Goal: Task Accomplishment & Management: Use online tool/utility

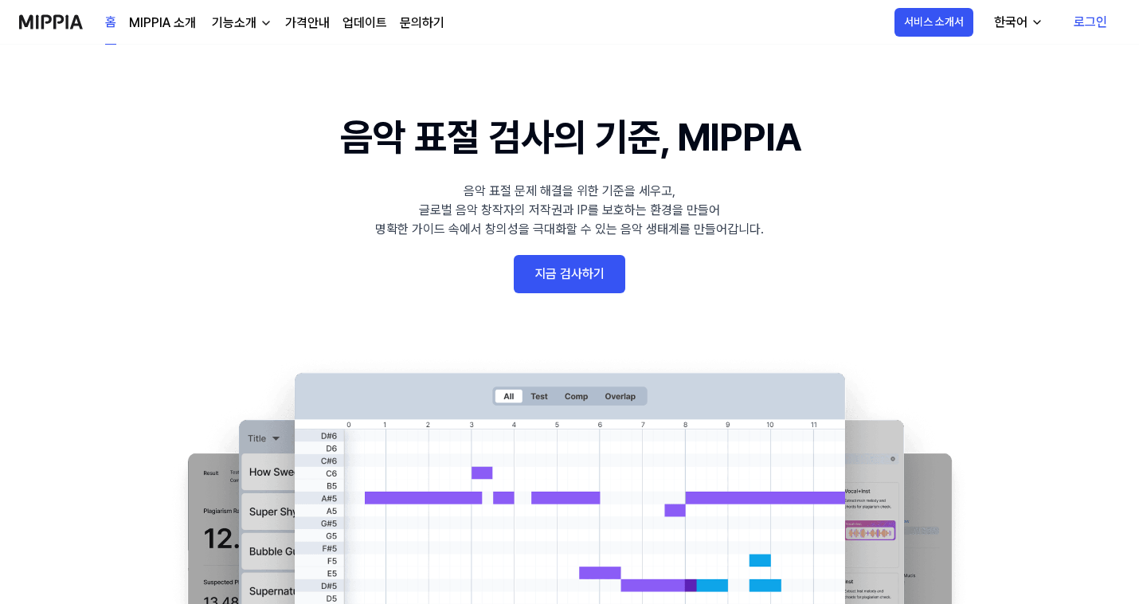
click at [1108, 21] on link "로그인" at bounding box center [1090, 22] width 59 height 45
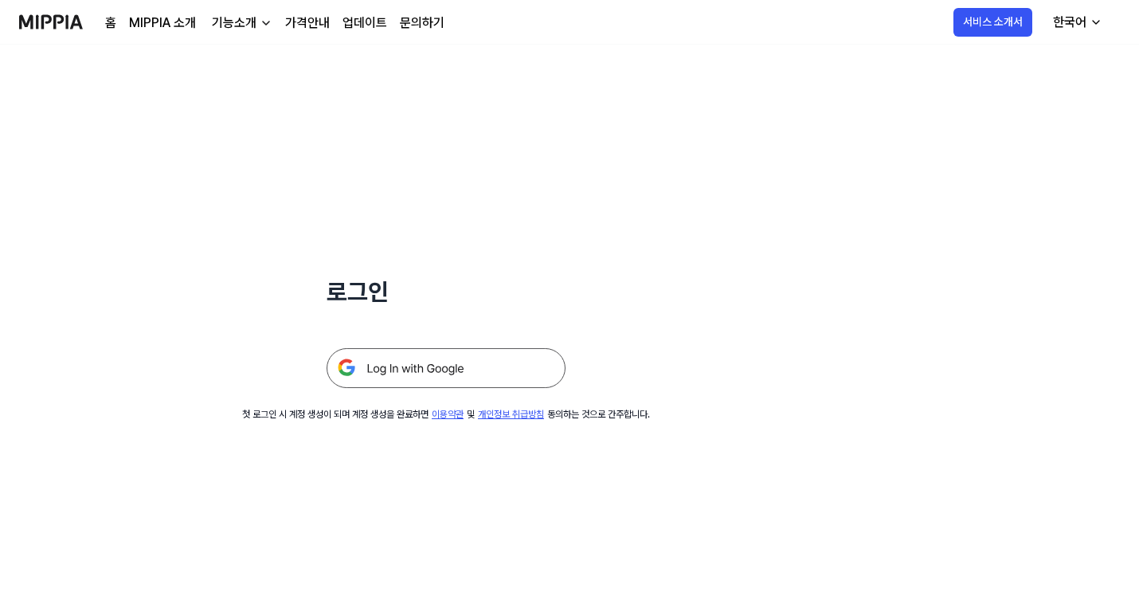
click at [429, 362] on img at bounding box center [446, 368] width 239 height 40
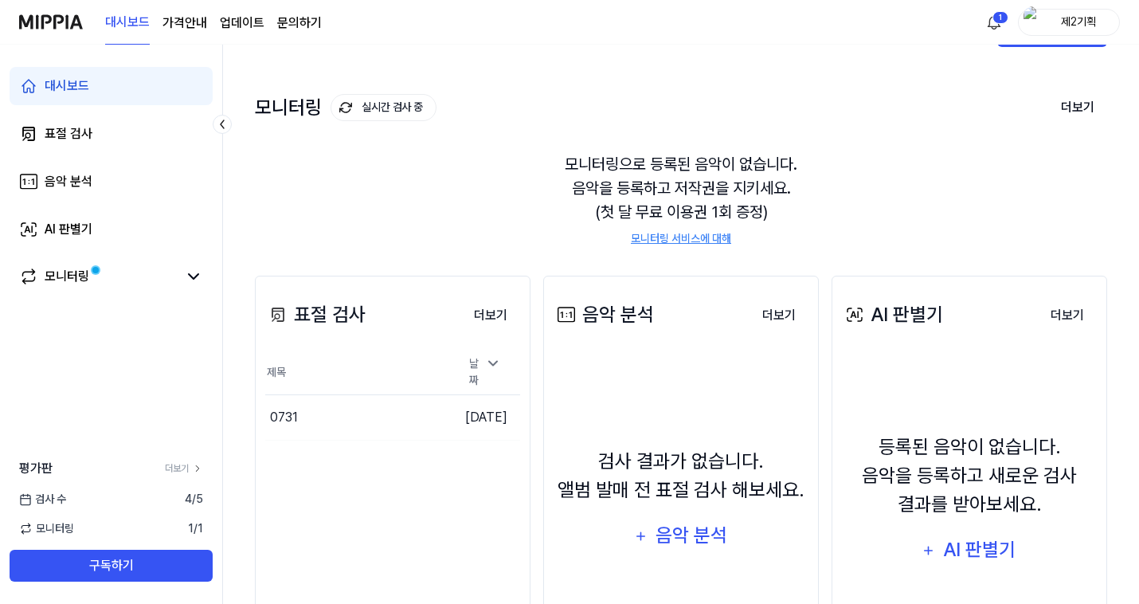
scroll to position [56, 0]
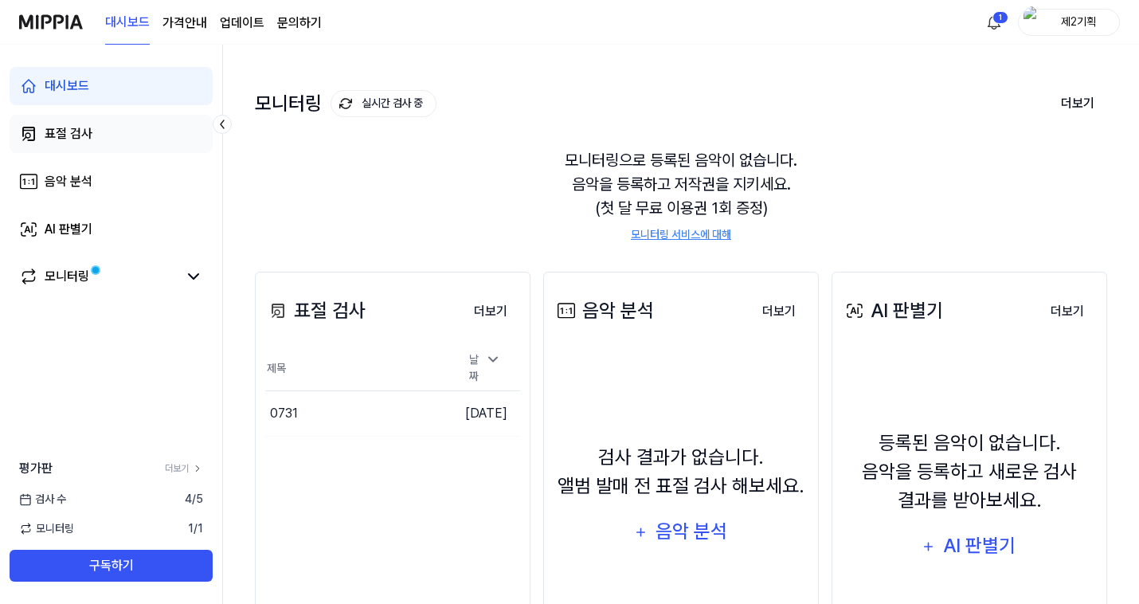
click at [109, 127] on link "표절 검사" at bounding box center [111, 134] width 203 height 38
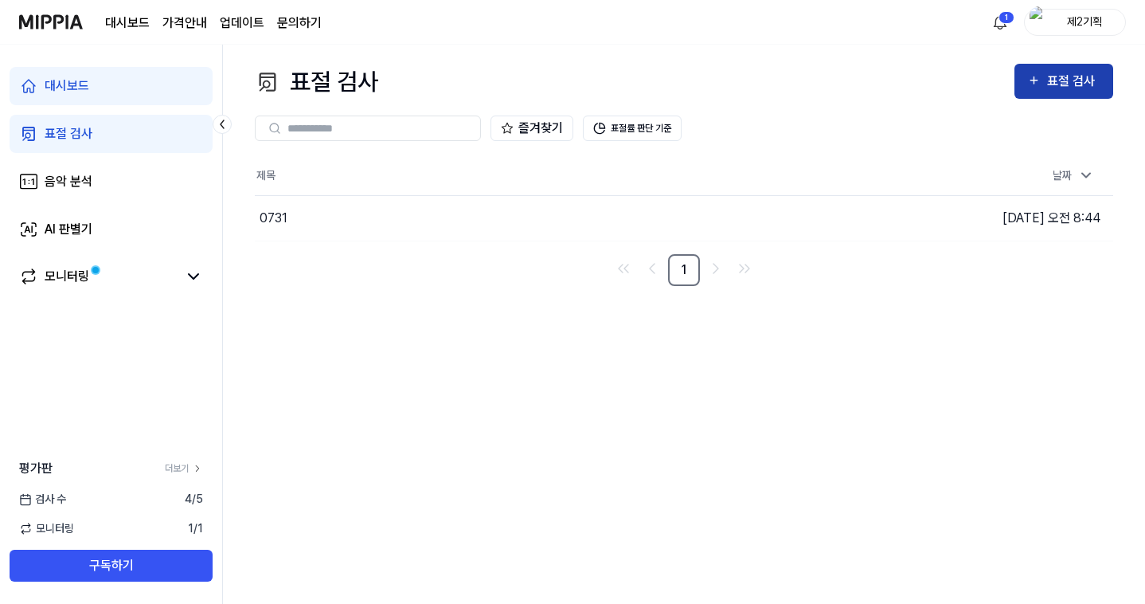
click at [1059, 93] on button "표절 검사" at bounding box center [1064, 81] width 99 height 35
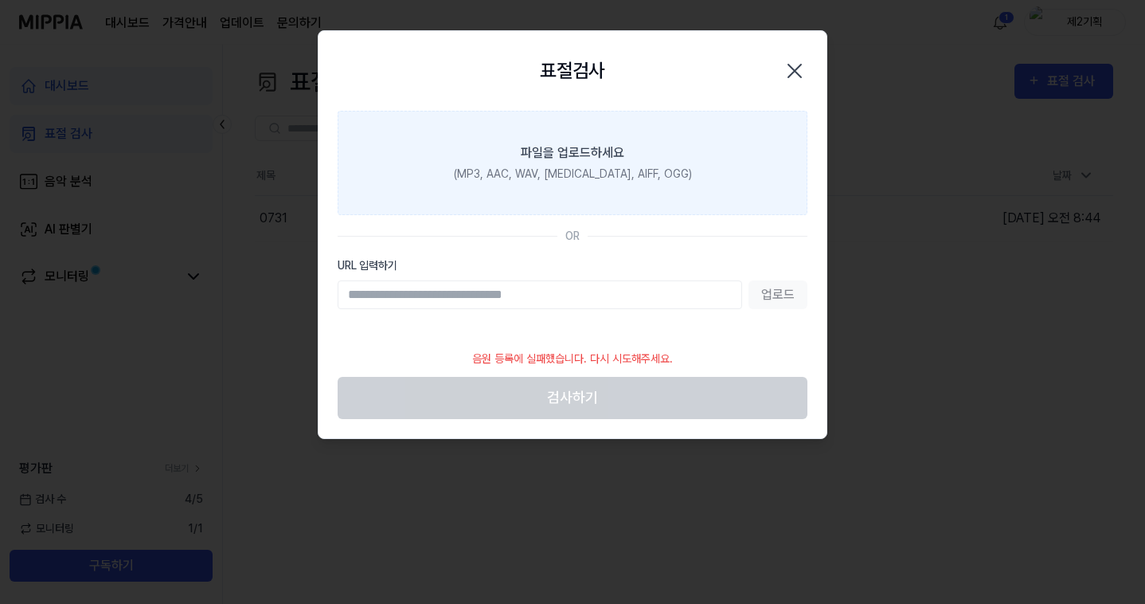
click at [605, 186] on label "파일을 업로드하세요 (MP3, AAC, WAV, [MEDICAL_DATA], AIFF, OGG)" at bounding box center [573, 163] width 470 height 104
click at [0, 0] on input "파일을 업로드하세요 (MP3, AAC, WAV, [MEDICAL_DATA], AIFF, OGG)" at bounding box center [0, 0] width 0 height 0
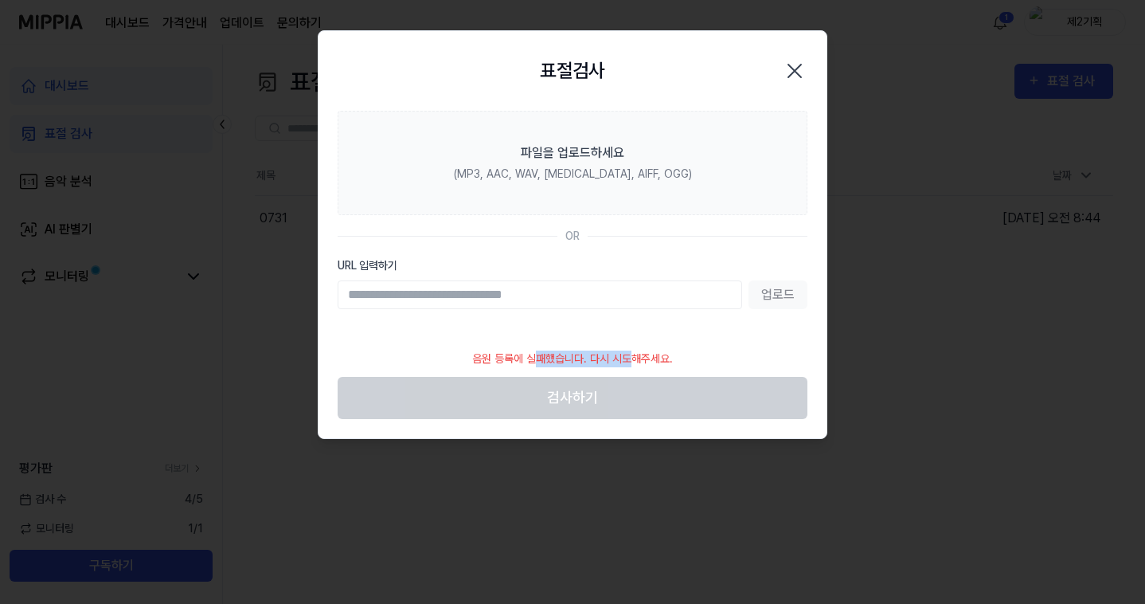
drag, startPoint x: 540, startPoint y: 356, endPoint x: 636, endPoint y: 358, distance: 95.6
click at [636, 358] on div "음원 등록에 실패했습니다. 다시 시도해주세요." at bounding box center [573, 359] width 220 height 36
click at [801, 62] on icon "button" at bounding box center [794, 70] width 25 height 25
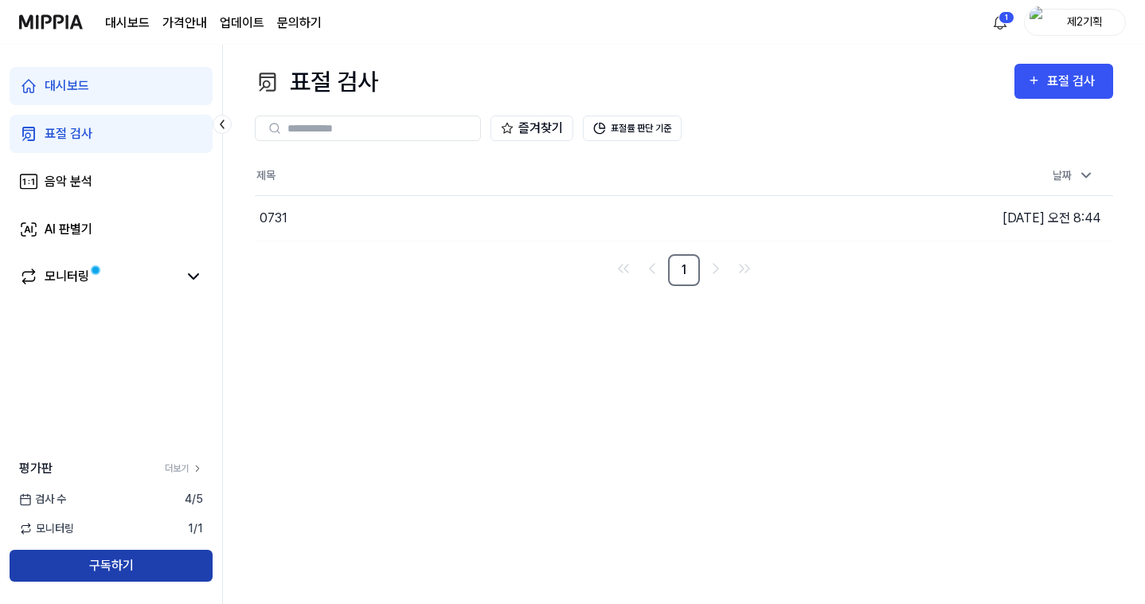
click at [112, 569] on button "구독하기" at bounding box center [111, 566] width 203 height 32
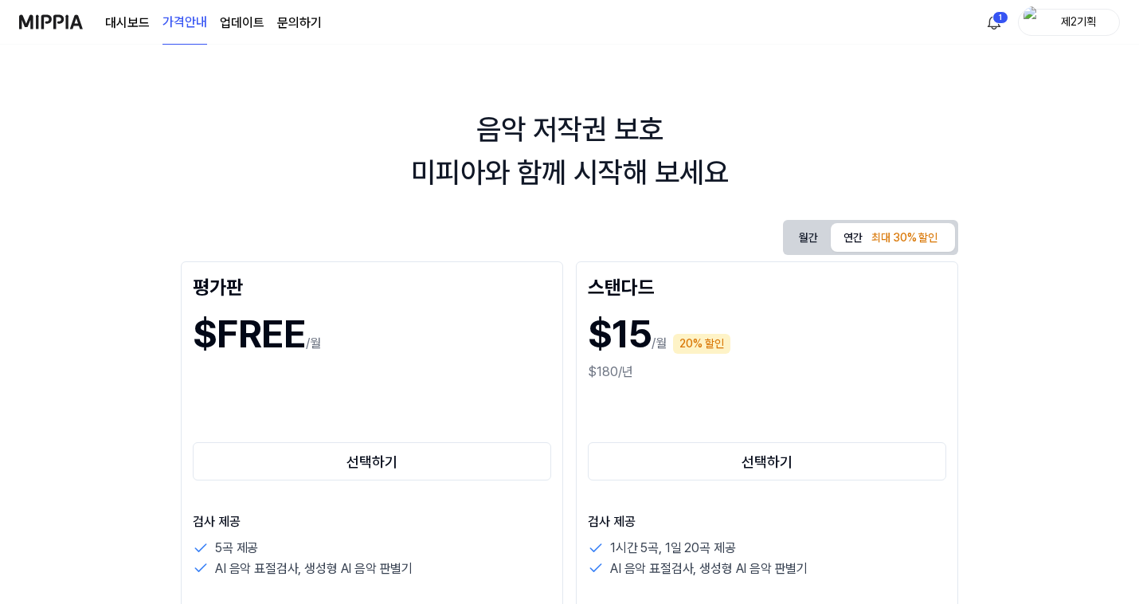
click at [116, 24] on link "대시보드" at bounding box center [127, 23] width 45 height 19
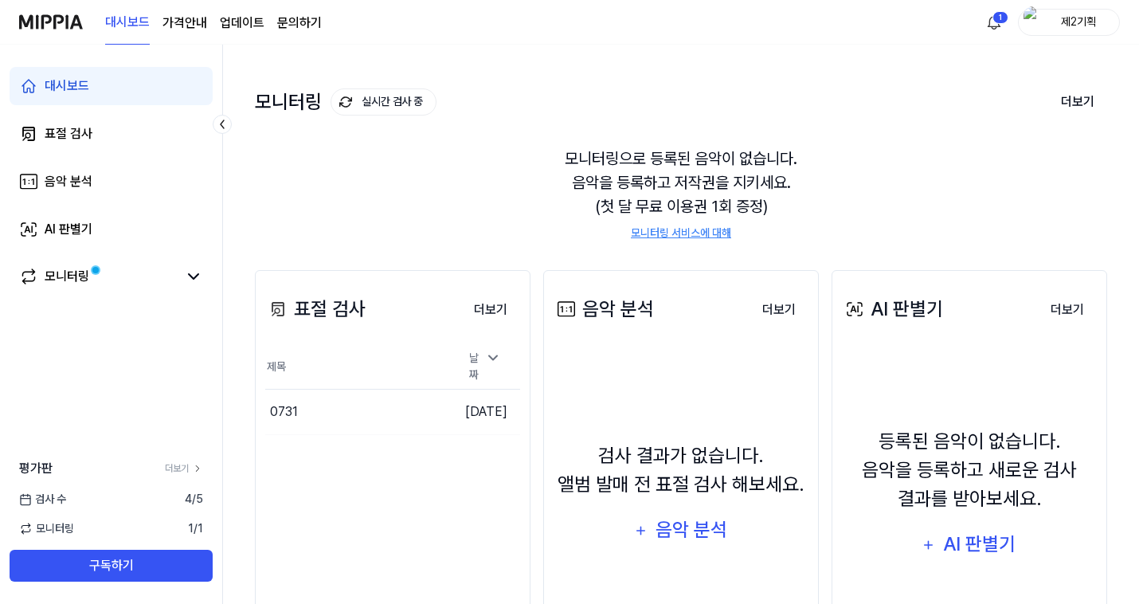
scroll to position [94, 0]
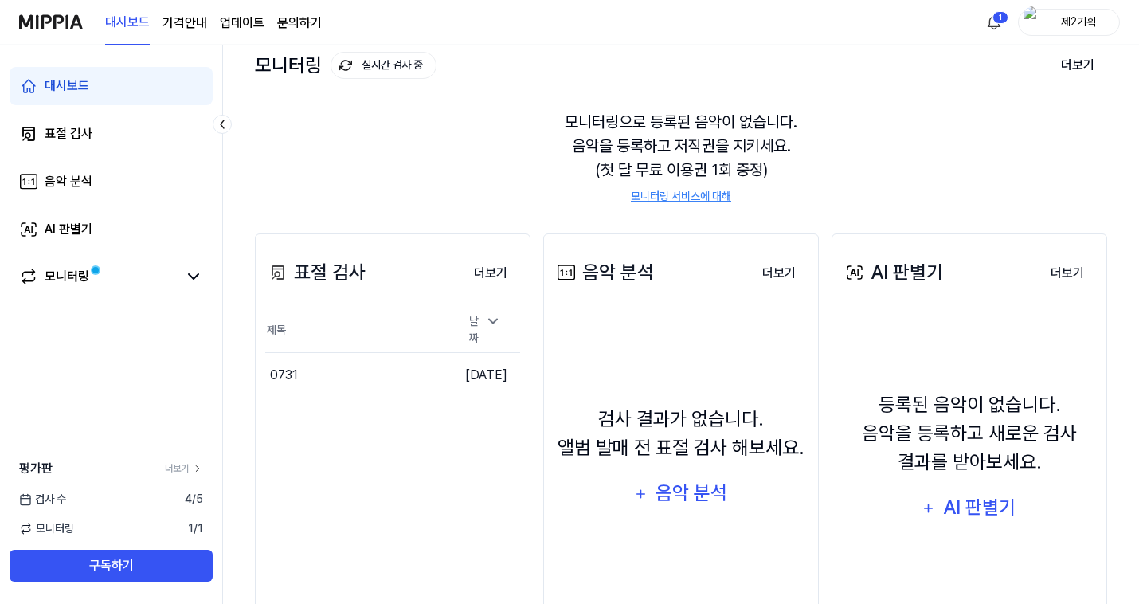
click at [80, 491] on div "검사 [DATE]" at bounding box center [111, 499] width 222 height 17
click at [46, 494] on span "검사 수" at bounding box center [42, 499] width 47 height 17
click at [174, 472] on link "더보기" at bounding box center [184, 468] width 38 height 14
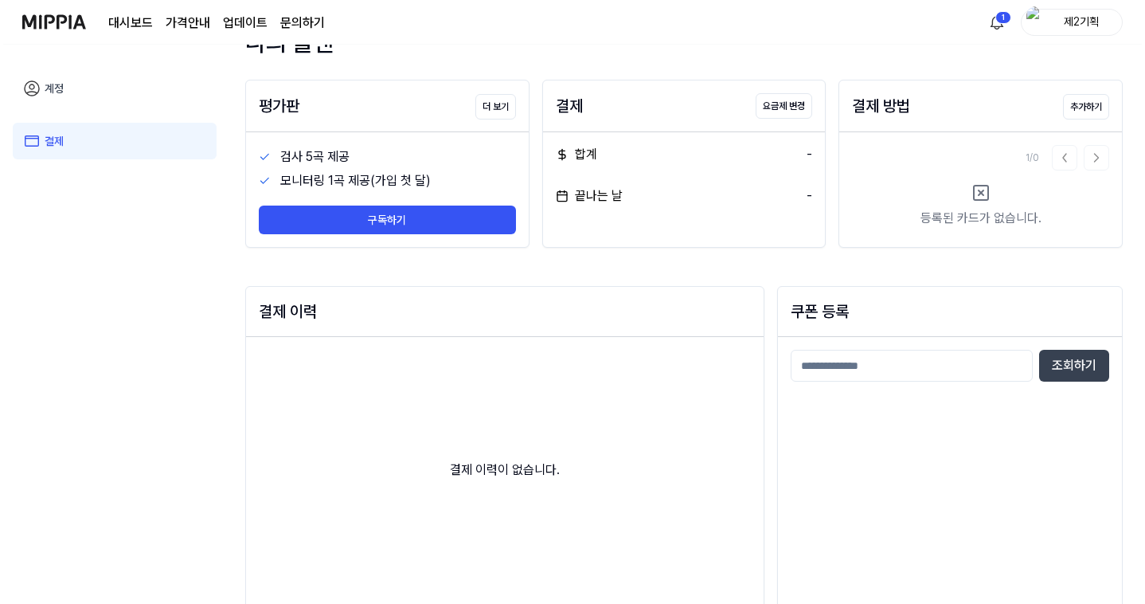
scroll to position [0, 0]
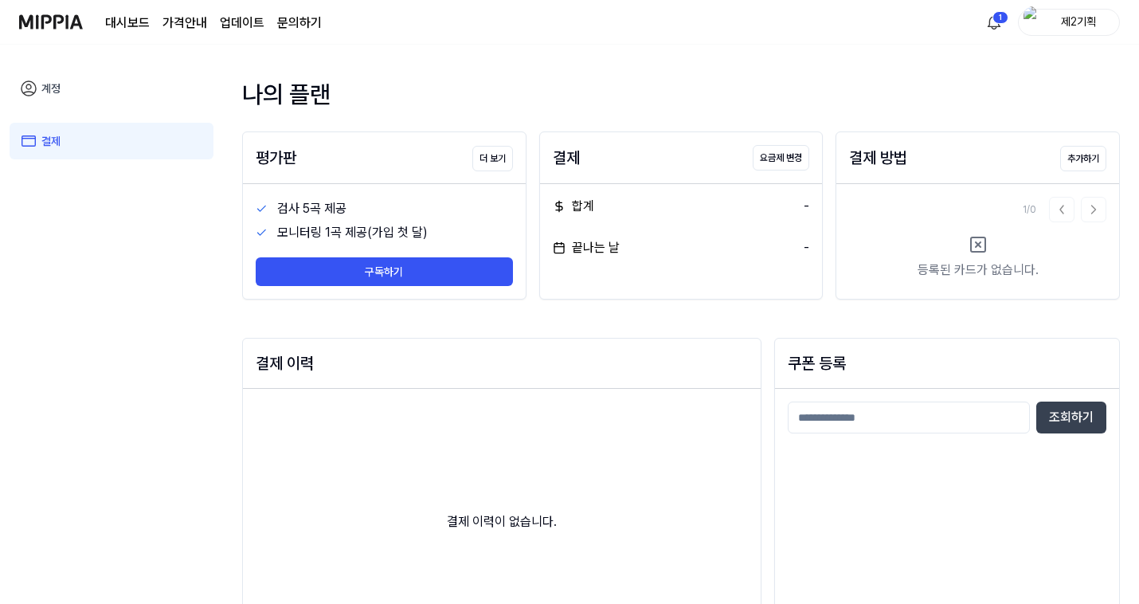
click at [318, 204] on div "검사 5곡 제공" at bounding box center [395, 208] width 236 height 19
click at [128, 20] on link "대시보드" at bounding box center [127, 23] width 45 height 19
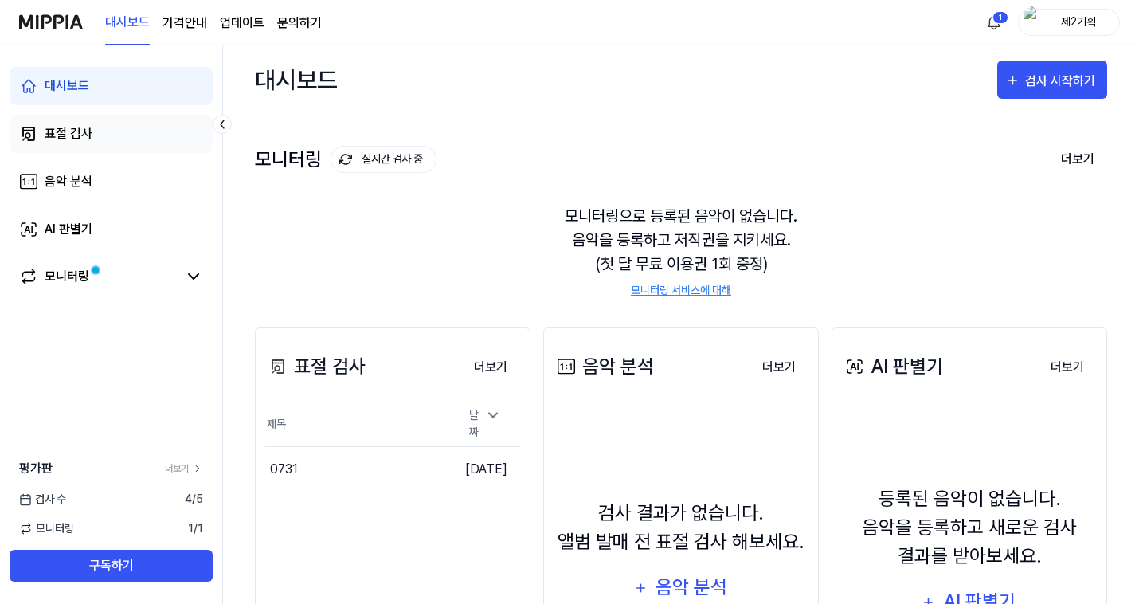
click at [119, 141] on link "표절 검사" at bounding box center [111, 134] width 203 height 38
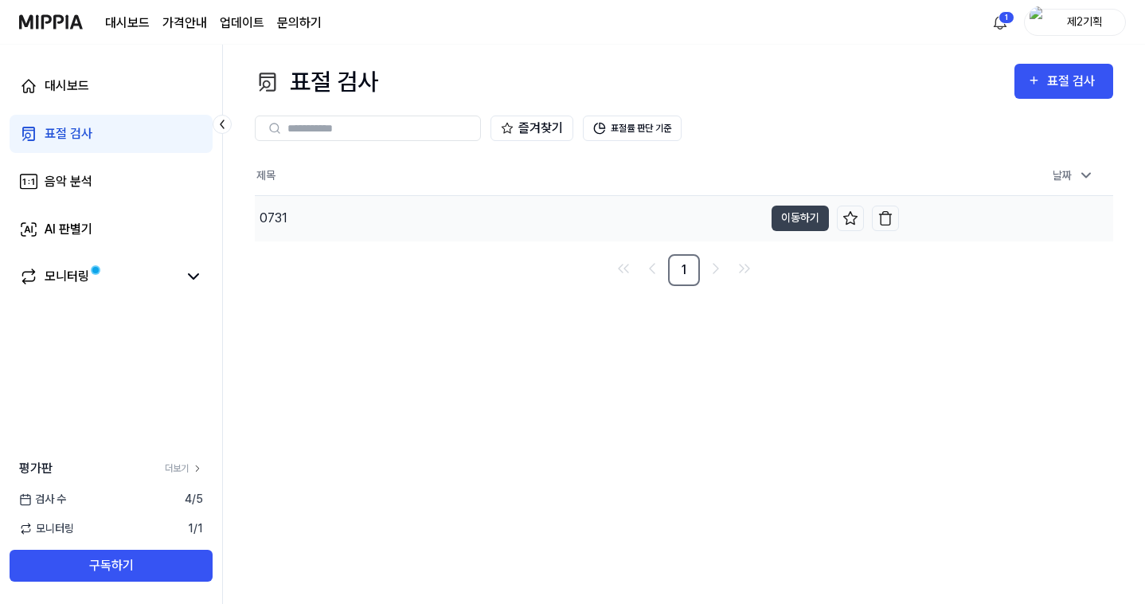
click at [291, 221] on div "0731" at bounding box center [509, 218] width 509 height 45
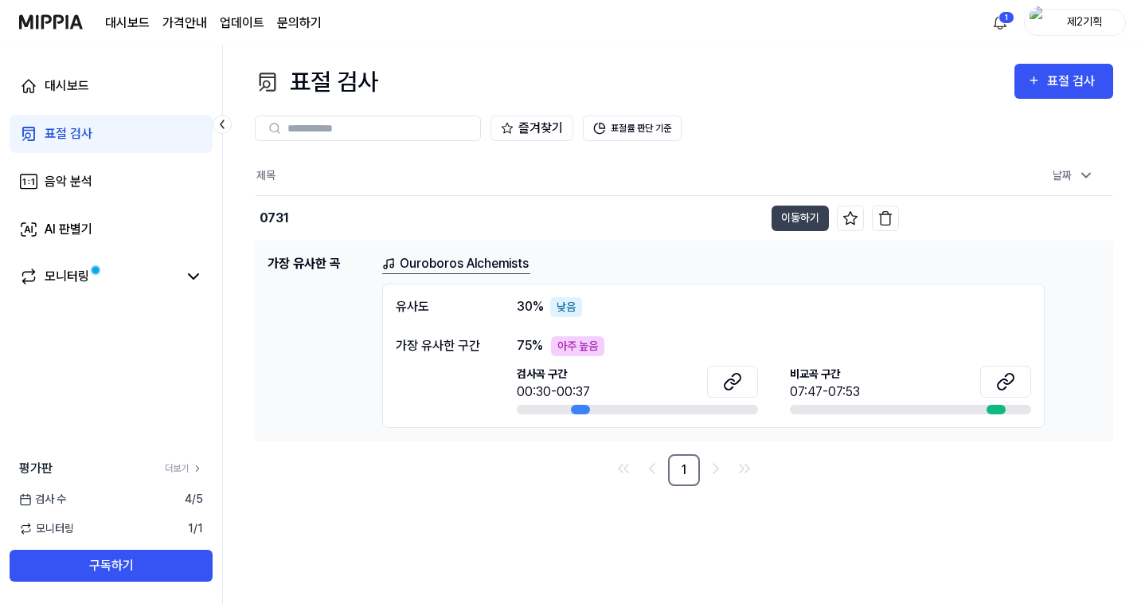
click at [895, 325] on div "유사도 30 % 낮음 가장 유사한 구간 75 % 아주 높음 검사곡 구간 00:30-00:37 [GEOGRAPHIC_DATA] 구간 07:47-…" at bounding box center [713, 356] width 663 height 144
click at [425, 266] on link "Ouroboros Alchemists" at bounding box center [456, 264] width 148 height 20
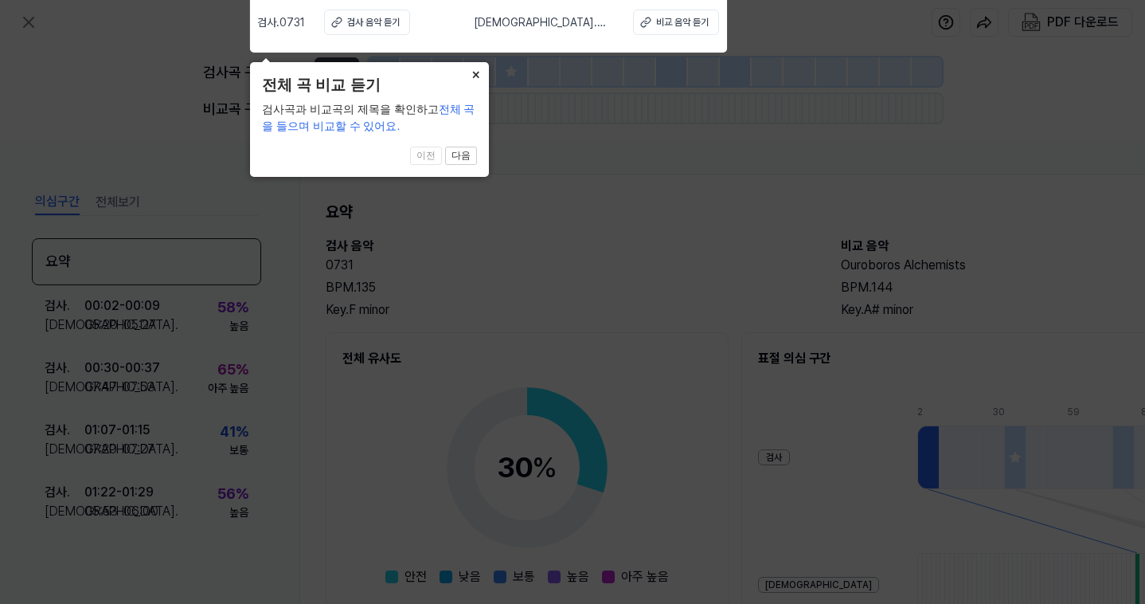
click at [479, 68] on button "×" at bounding box center [476, 73] width 25 height 22
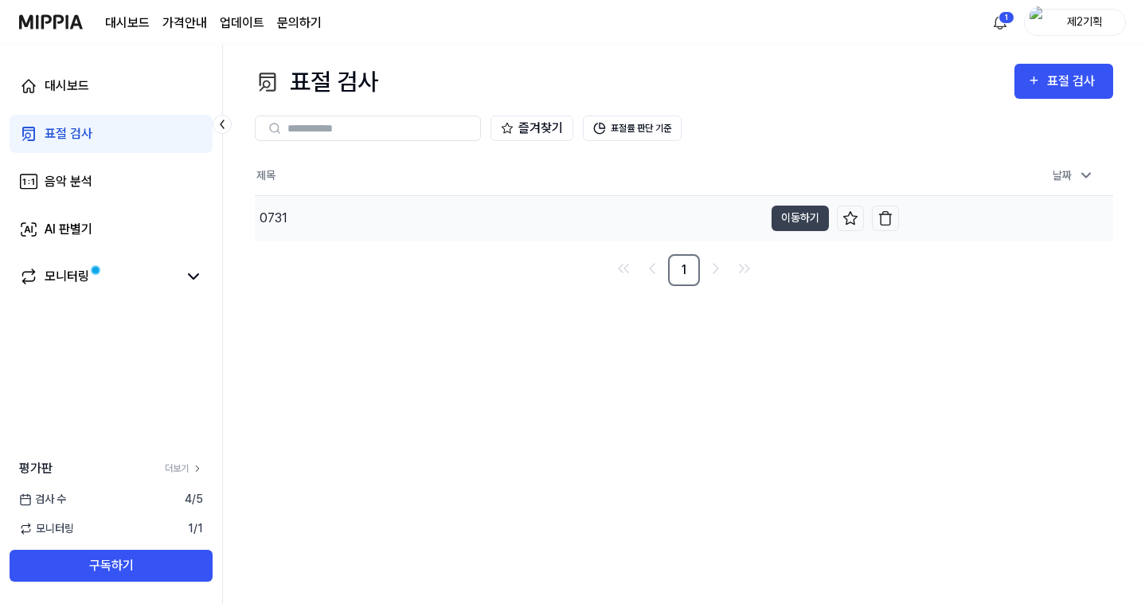
click at [287, 213] on div "0731" at bounding box center [509, 218] width 509 height 45
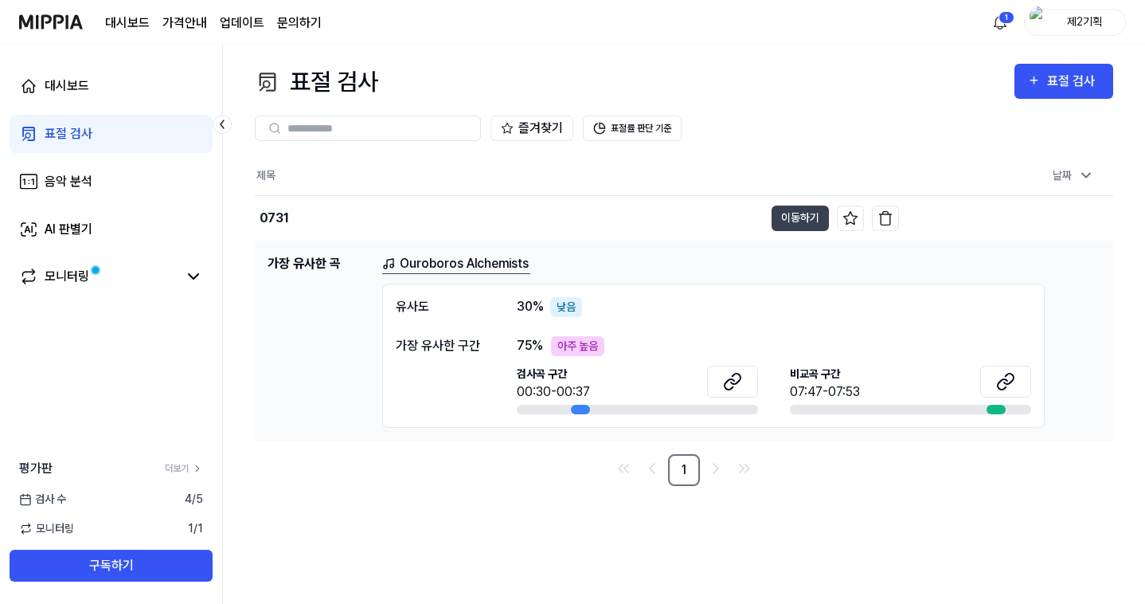
click at [310, 261] on h1 "가장 유사한 곡" at bounding box center [319, 341] width 102 height 174
click at [182, 276] on div "모니터링" at bounding box center [111, 276] width 184 height 19
click at [190, 276] on icon at bounding box center [194, 276] width 10 height 5
click at [1079, 178] on icon at bounding box center [1087, 175] width 16 height 16
click at [735, 381] on icon at bounding box center [732, 381] width 19 height 19
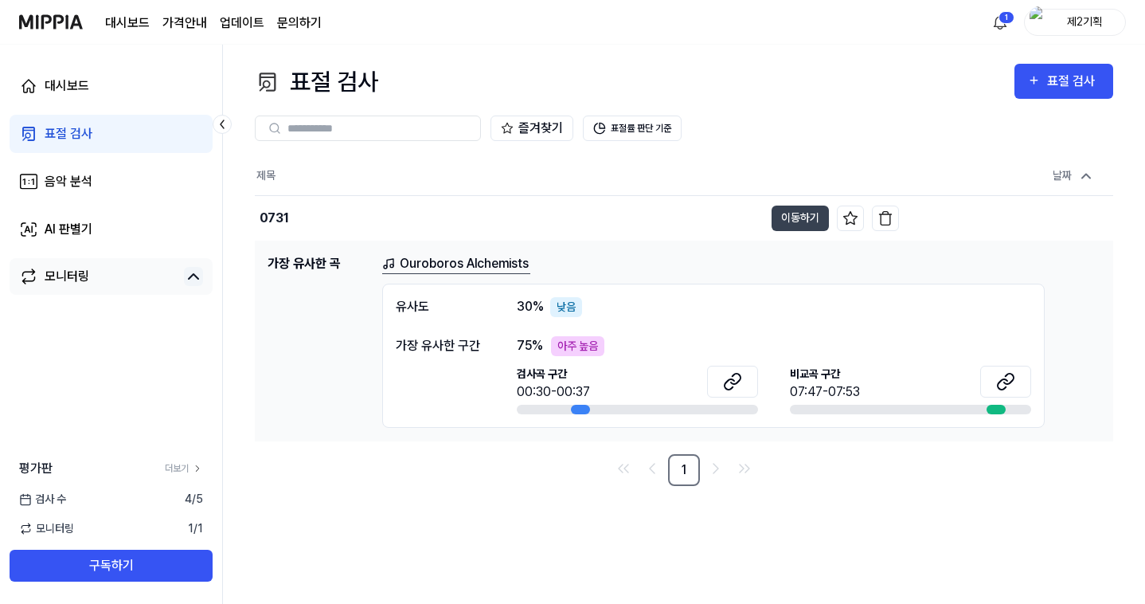
click at [315, 28] on link "문의하기" at bounding box center [299, 23] width 45 height 19
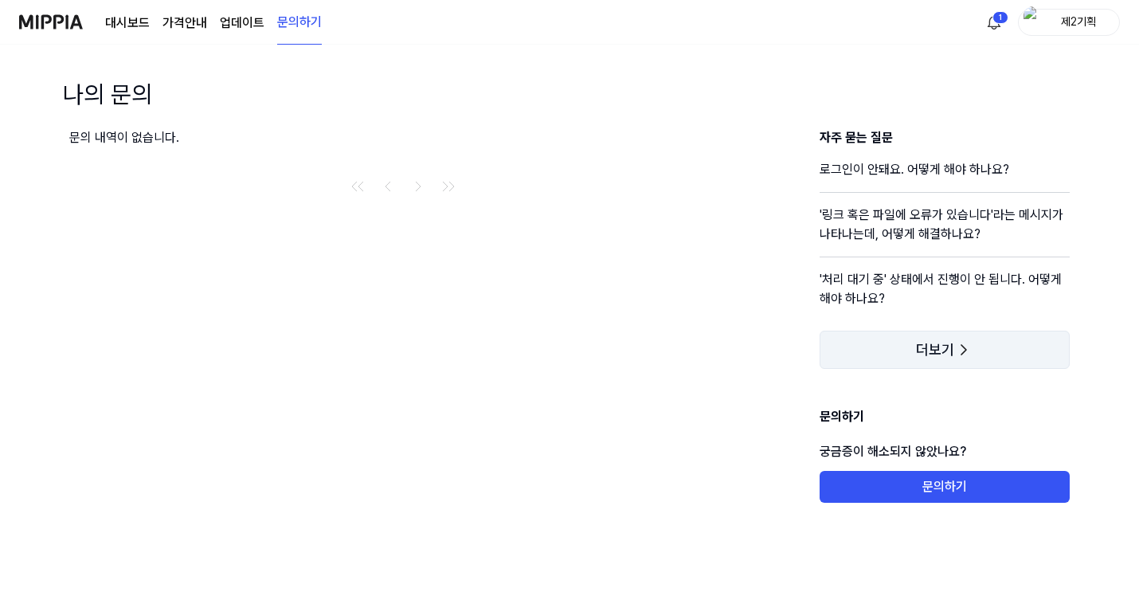
click at [923, 345] on span "더보기" at bounding box center [935, 350] width 38 height 16
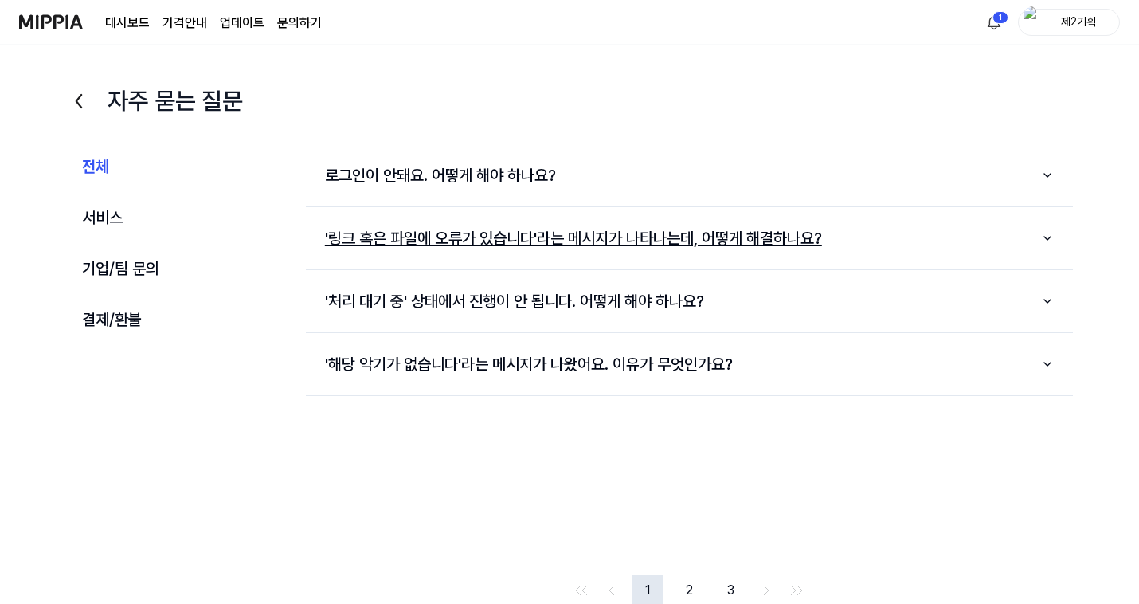
click at [440, 242] on button "'링크 혹은 파일에 오류가 있습니다'라는 메시지가 나타나는데, 어떻게 해결하나요?" at bounding box center [689, 237] width 767 height 49
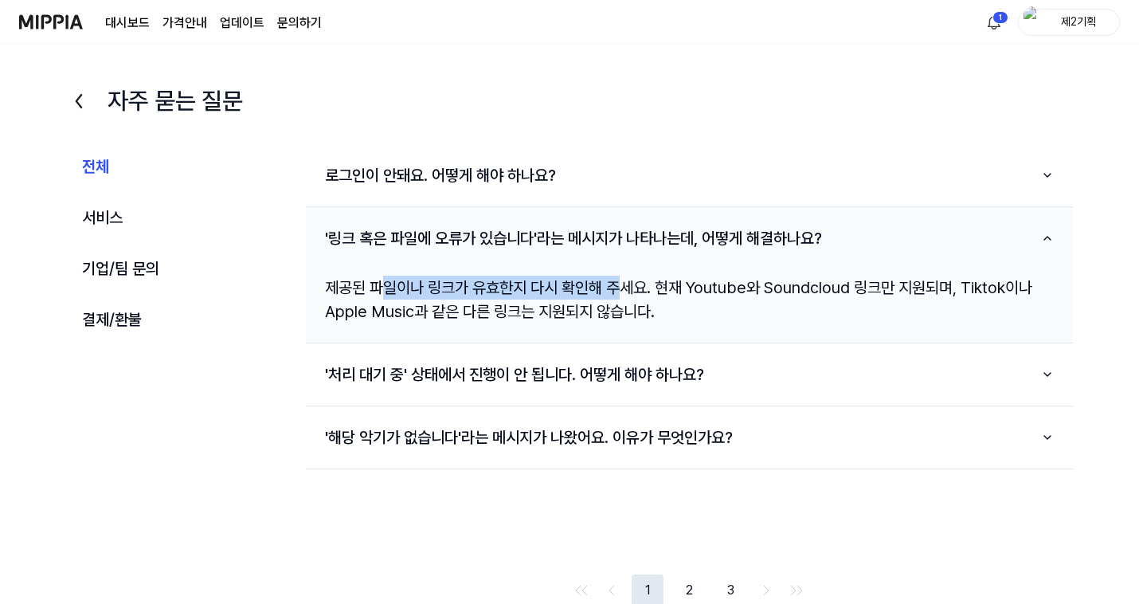
drag, startPoint x: 387, startPoint y: 290, endPoint x: 625, endPoint y: 299, distance: 238.3
click at [625, 299] on div "제공된 파일이나 링크가 유효한지 다시 확인해 주세요. 현재 Youtube와 Soundcloud 링크만 지원되며, Tiktok이나 Apple M…" at bounding box center [689, 299] width 767 height 73
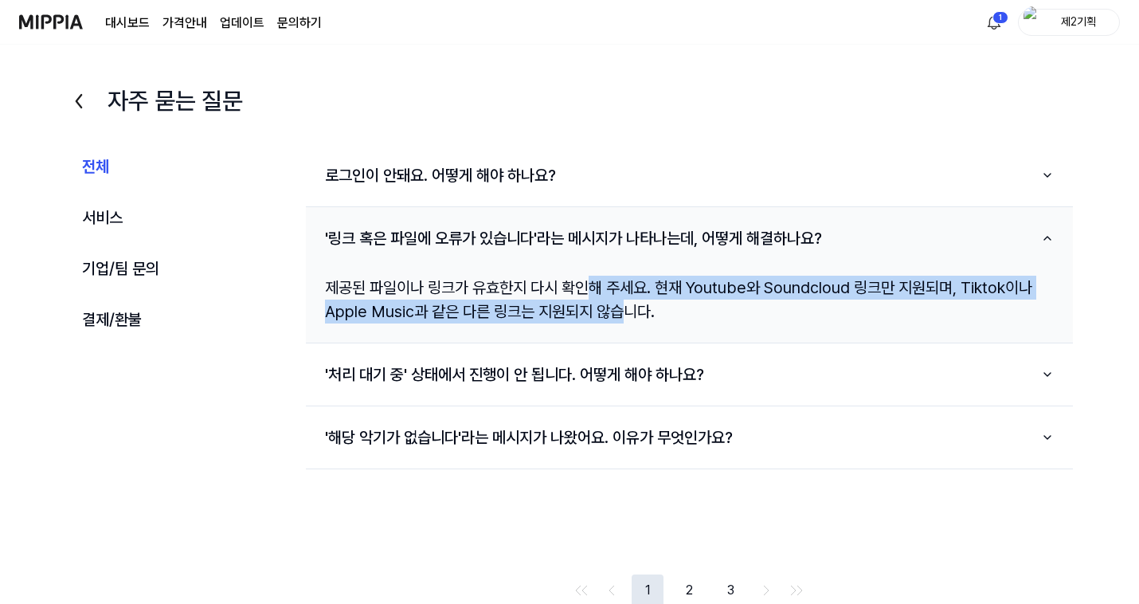
drag, startPoint x: 596, startPoint y: 296, endPoint x: 628, endPoint y: 314, distance: 36.8
click at [628, 314] on div "제공된 파일이나 링크가 유효한지 다시 확인해 주세요. 현재 Youtube와 Soundcloud 링크만 지원되며, Tiktok이나 Apple M…" at bounding box center [689, 299] width 767 height 73
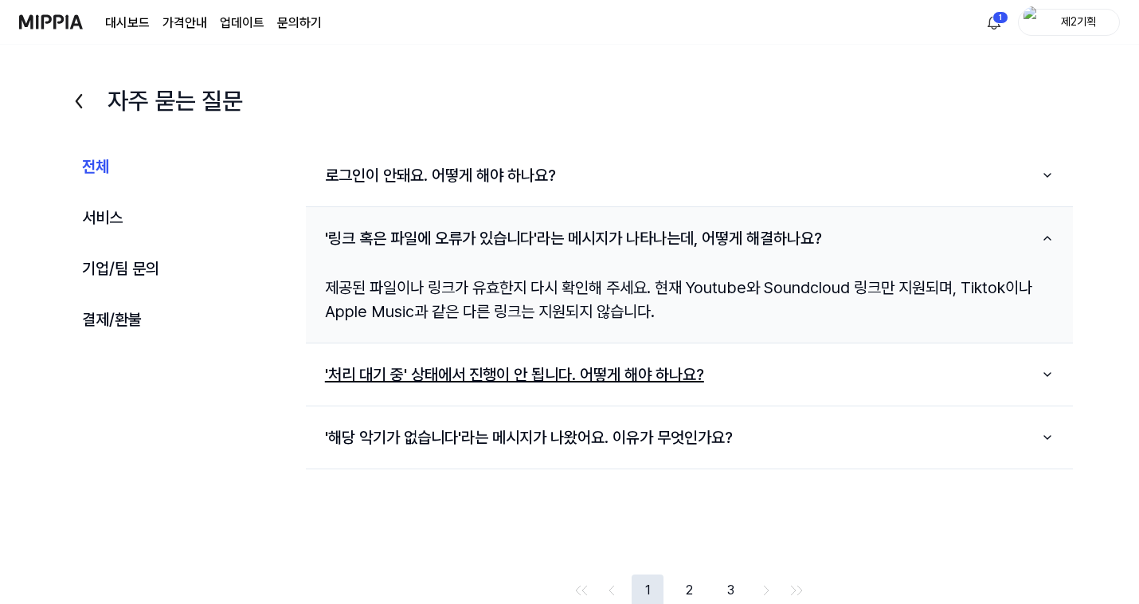
click at [572, 370] on button "'처리 대기 중' 상태에서 진행이 안 됩니다. 어떻게 해야 하나요?" at bounding box center [689, 374] width 767 height 49
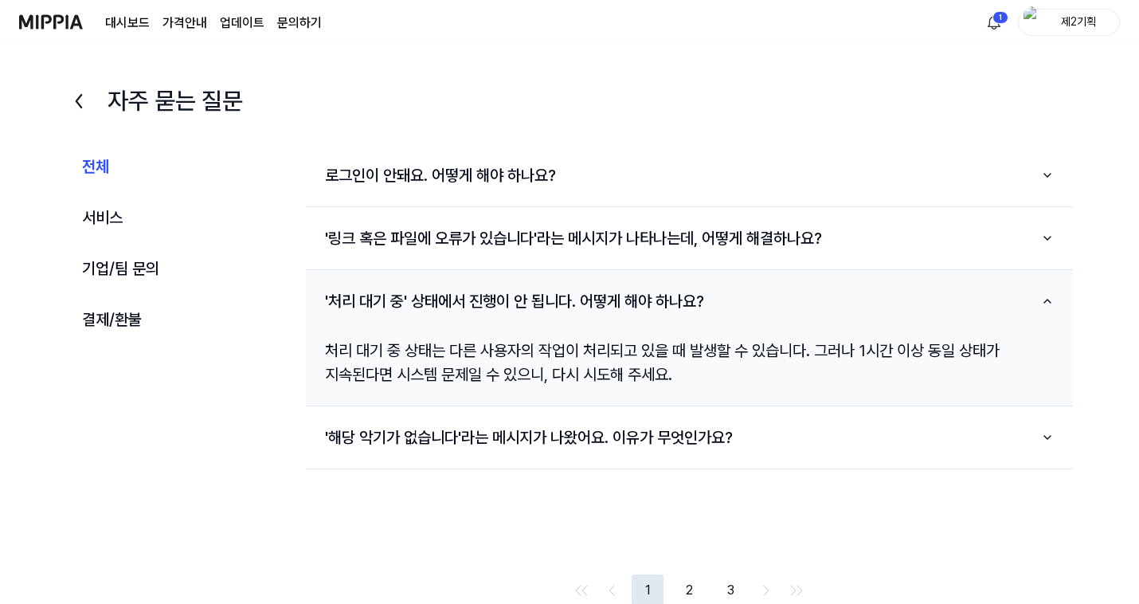
click at [78, 19] on img at bounding box center [51, 22] width 64 height 44
